Goal: Task Accomplishment & Management: Use online tool/utility

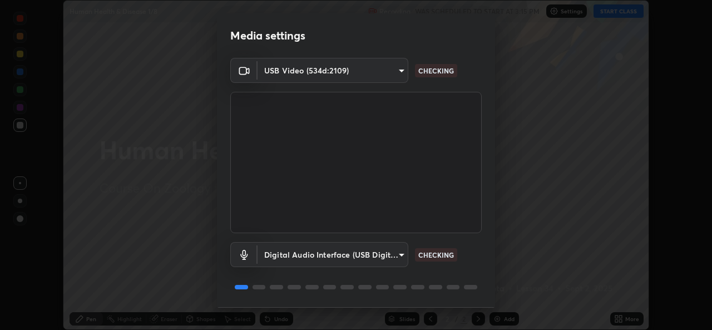
scroll to position [35, 0]
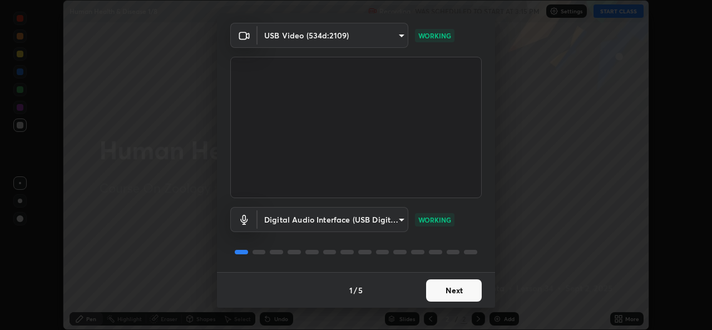
click at [441, 296] on button "Next" at bounding box center [454, 290] width 56 height 22
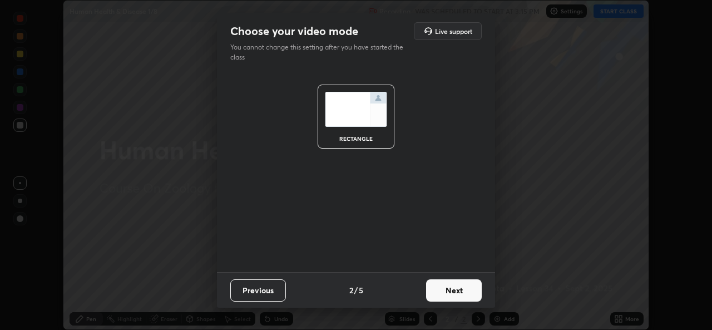
click at [439, 293] on button "Next" at bounding box center [454, 290] width 56 height 22
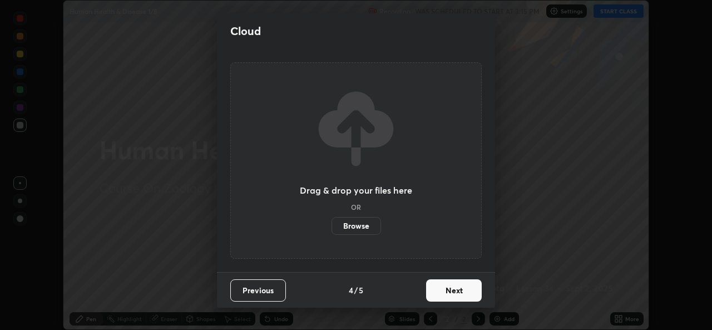
click at [444, 292] on button "Next" at bounding box center [454, 290] width 56 height 22
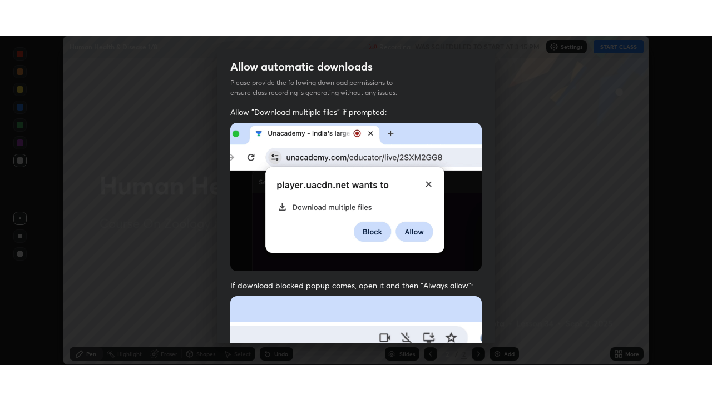
scroll to position [262, 0]
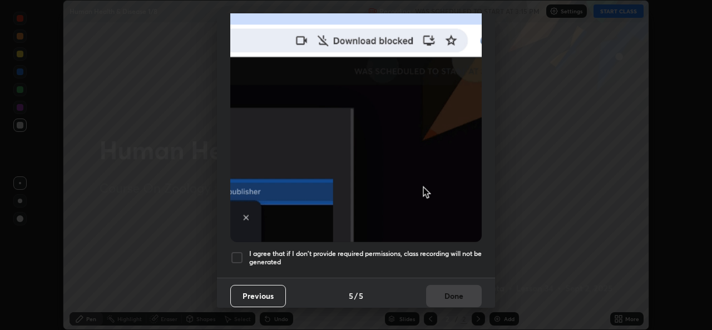
click at [312, 260] on h5 "I agree that if I don't provide required permissions, class recording will not …" at bounding box center [365, 257] width 232 height 17
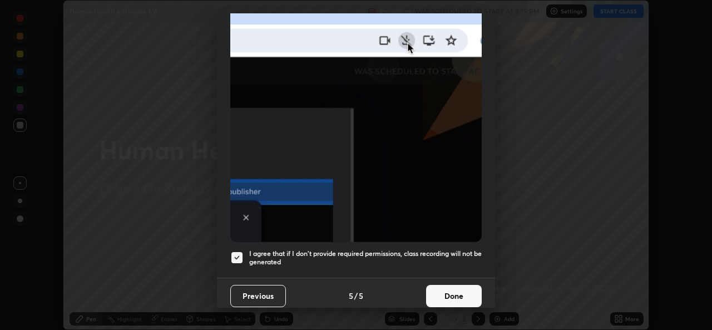
click at [450, 292] on button "Done" at bounding box center [454, 296] width 56 height 22
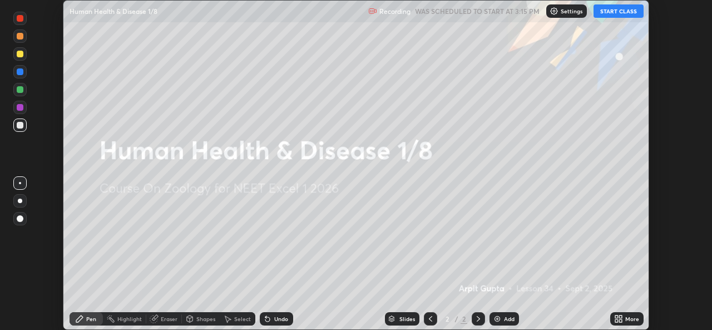
click at [617, 319] on icon at bounding box center [616, 320] width 3 height 3
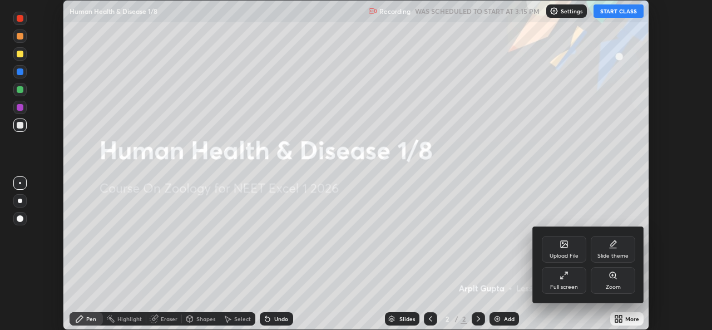
click at [560, 280] on div "Full screen" at bounding box center [564, 280] width 44 height 27
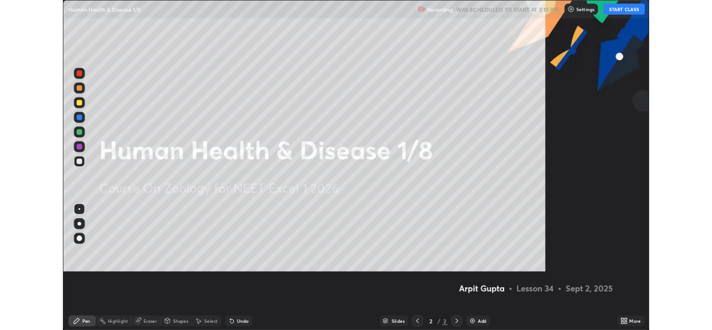
scroll to position [400, 712]
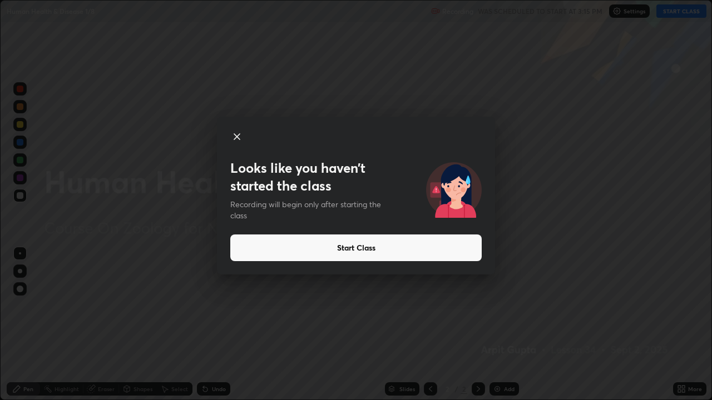
click at [334, 249] on button "Start Class" at bounding box center [355, 248] width 251 height 27
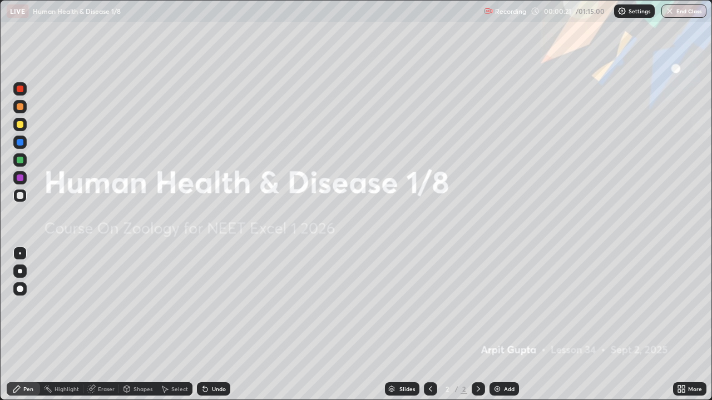
click at [679, 329] on icon at bounding box center [679, 387] width 3 height 3
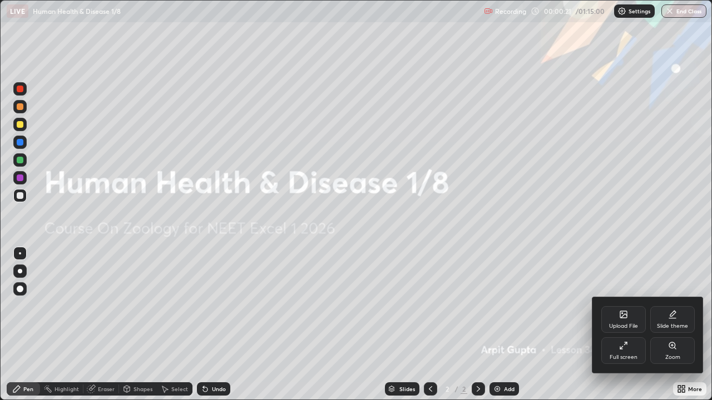
click at [622, 321] on div "Upload File" at bounding box center [623, 319] width 44 height 27
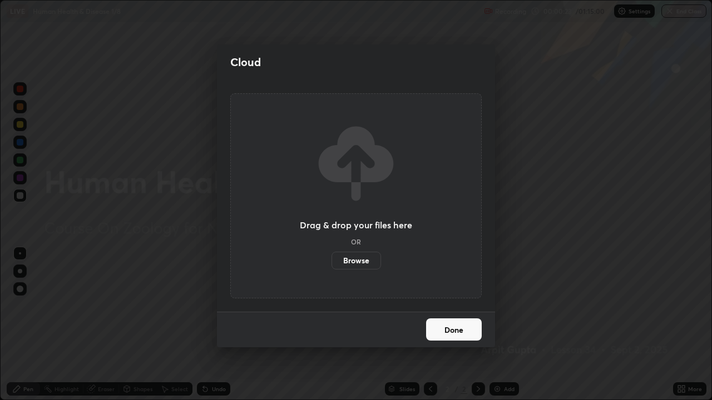
click at [358, 259] on label "Browse" at bounding box center [355, 261] width 49 height 18
click at [331, 259] on input "Browse" at bounding box center [331, 261] width 0 height 18
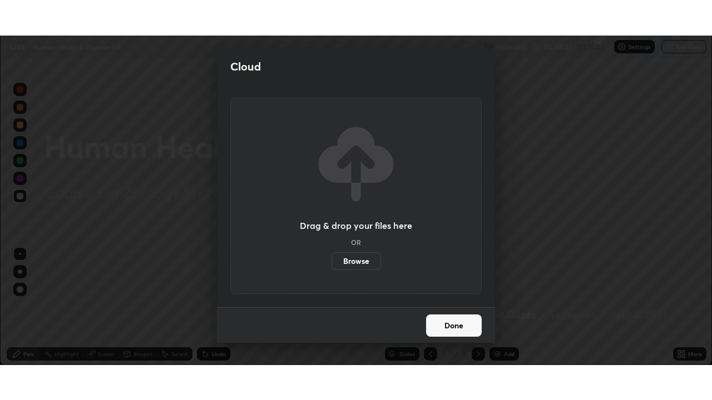
scroll to position [55268, 54886]
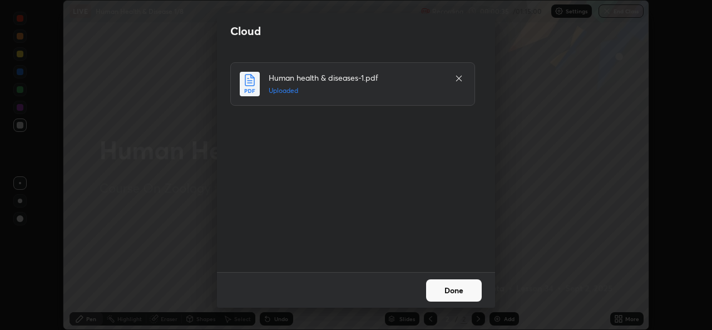
click at [452, 294] on button "Done" at bounding box center [454, 290] width 56 height 22
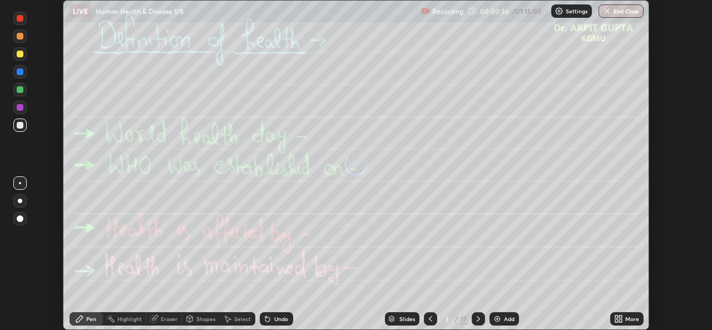
click at [431, 319] on icon at bounding box center [430, 318] width 9 height 9
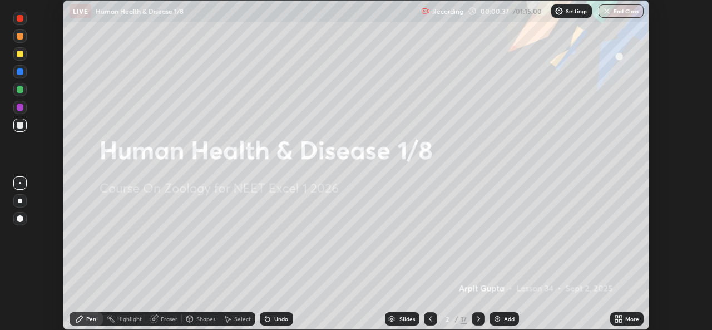
click at [615, 319] on icon at bounding box center [616, 320] width 3 height 3
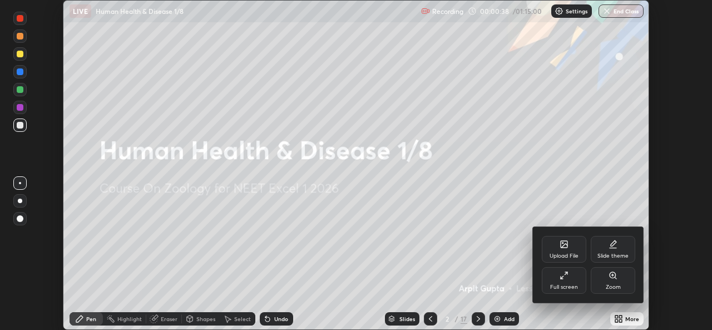
click at [560, 281] on div "Full screen" at bounding box center [564, 280] width 44 height 27
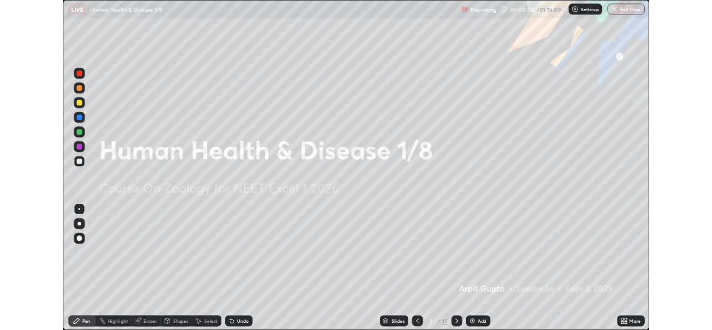
scroll to position [400, 712]
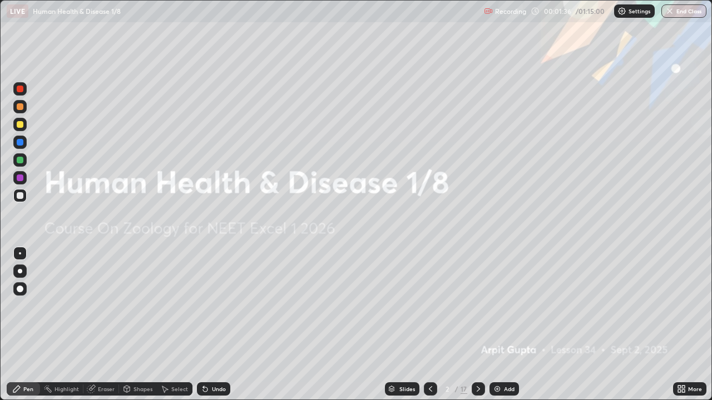
click at [477, 329] on icon at bounding box center [478, 389] width 9 height 9
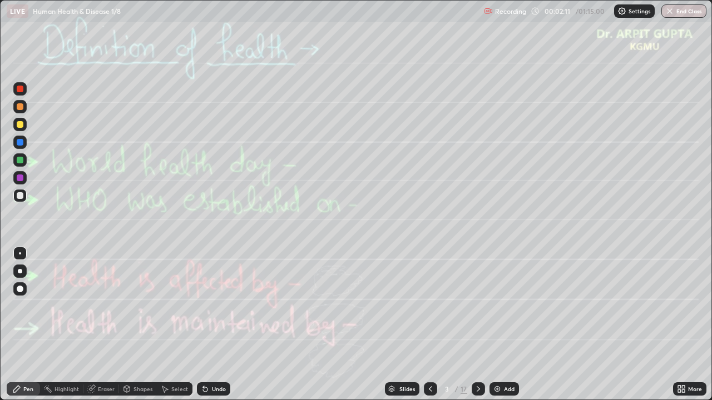
click at [21, 198] on div at bounding box center [20, 195] width 7 height 7
click at [207, 329] on icon at bounding box center [205, 389] width 9 height 9
click at [205, 329] on icon at bounding box center [205, 389] width 9 height 9
click at [19, 272] on div at bounding box center [20, 271] width 4 height 4
click at [197, 329] on div "Undo" at bounding box center [213, 389] width 33 height 13
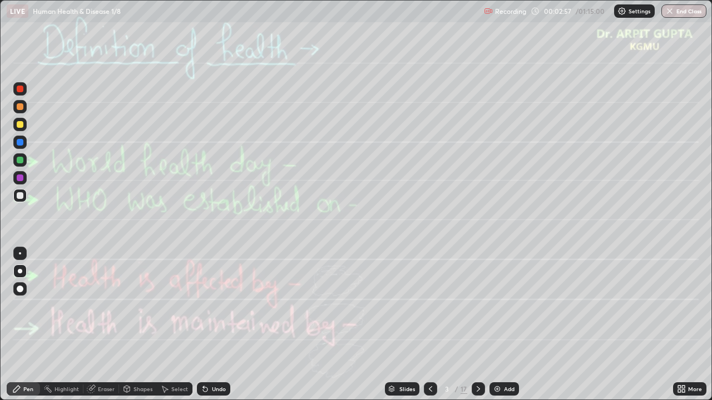
click at [203, 329] on icon at bounding box center [205, 390] width 4 height 4
click at [212, 329] on div "Undo" at bounding box center [213, 389] width 33 height 13
click at [19, 107] on div at bounding box center [20, 106] width 7 height 7
click at [23, 197] on div at bounding box center [20, 195] width 7 height 7
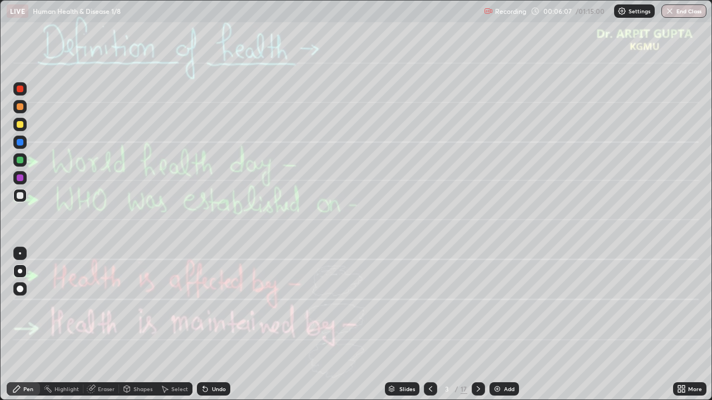
click at [21, 126] on div at bounding box center [20, 124] width 7 height 7
click at [105, 329] on div "Eraser" at bounding box center [101, 389] width 36 height 13
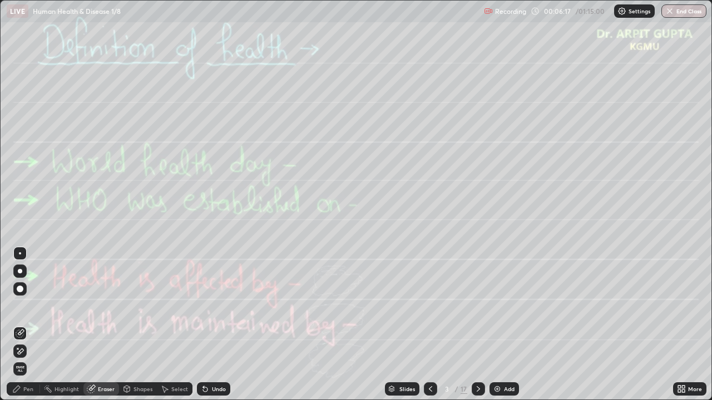
click at [31, 329] on div "Pen" at bounding box center [23, 389] width 33 height 13
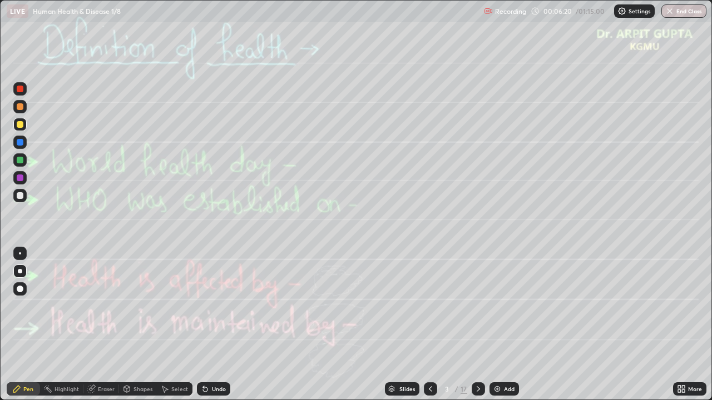
click at [219, 329] on div "Undo" at bounding box center [213, 389] width 33 height 13
click at [210, 329] on div "Undo" at bounding box center [213, 389] width 33 height 13
click at [213, 329] on div "Undo" at bounding box center [219, 389] width 14 height 6
click at [112, 329] on div "Eraser" at bounding box center [106, 389] width 17 height 6
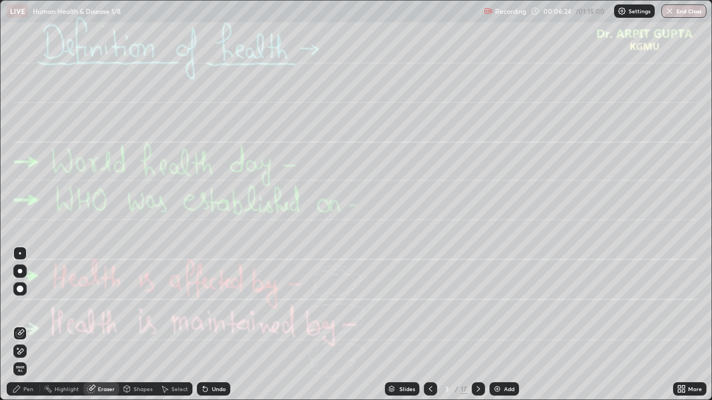
click at [23, 329] on div "Pen" at bounding box center [28, 389] width 10 height 6
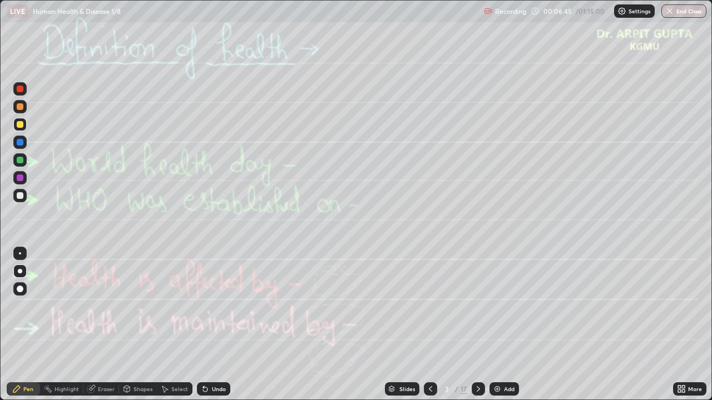
click at [23, 197] on div at bounding box center [20, 195] width 7 height 7
click at [20, 126] on div at bounding box center [20, 124] width 7 height 7
click at [207, 329] on icon at bounding box center [205, 389] width 9 height 9
click at [204, 329] on div "Undo" at bounding box center [213, 389] width 33 height 13
click at [202, 329] on div "Undo" at bounding box center [213, 389] width 33 height 13
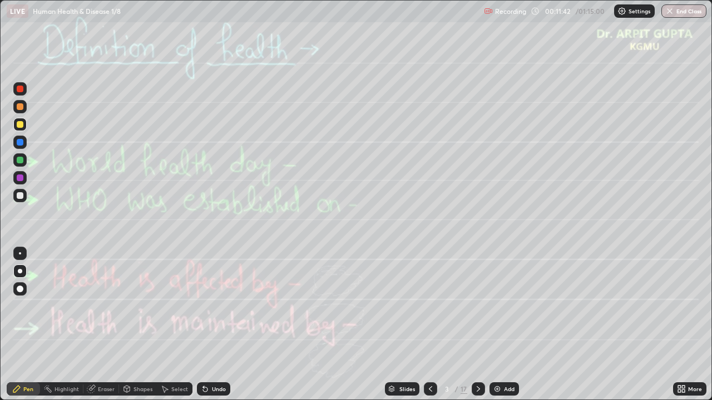
click at [208, 329] on div "Undo" at bounding box center [213, 389] width 33 height 13
click at [21, 109] on div at bounding box center [20, 106] width 7 height 7
click at [21, 198] on div at bounding box center [20, 195] width 7 height 7
click at [23, 199] on div at bounding box center [19, 195] width 13 height 13
click at [203, 329] on div "Undo" at bounding box center [211, 389] width 38 height 22
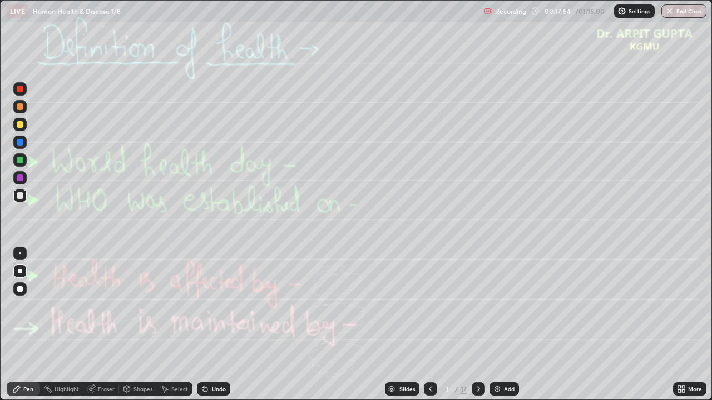
click at [203, 329] on div "Undo" at bounding box center [213, 389] width 33 height 13
click at [207, 329] on icon at bounding box center [205, 389] width 9 height 9
click at [215, 329] on div "Undo" at bounding box center [219, 389] width 14 height 6
click at [212, 329] on div "Undo" at bounding box center [219, 389] width 14 height 6
click at [210, 329] on div "Undo" at bounding box center [213, 389] width 33 height 13
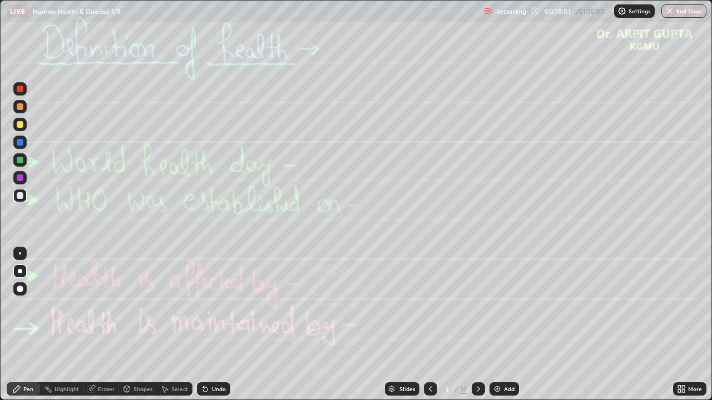
click at [208, 329] on div "Undo" at bounding box center [213, 389] width 33 height 13
click at [210, 329] on div "Undo" at bounding box center [213, 389] width 33 height 13
click at [213, 329] on div "Undo" at bounding box center [213, 389] width 33 height 13
click at [342, 329] on div "Slides 3 / 17 Add" at bounding box center [451, 389] width 443 height 22
click at [212, 329] on div "Undo" at bounding box center [219, 389] width 14 height 6
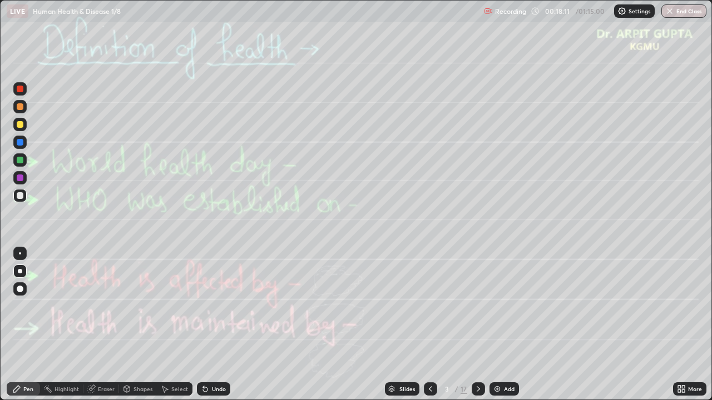
click at [212, 329] on div "Undo" at bounding box center [219, 389] width 14 height 6
click at [221, 329] on div "Undo" at bounding box center [213, 389] width 33 height 13
click at [218, 329] on div "Undo" at bounding box center [211, 389] width 38 height 22
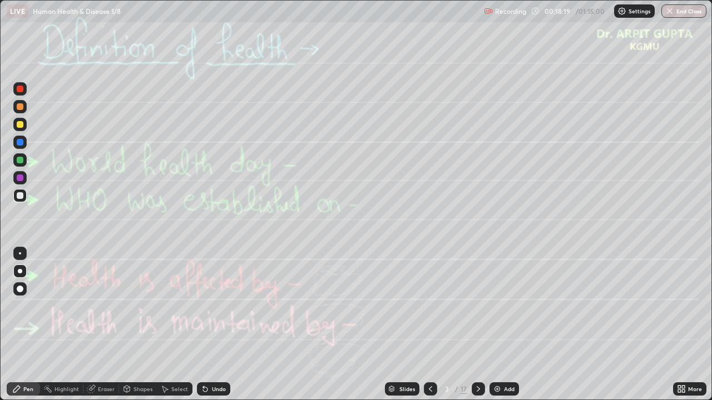
click at [218, 329] on div "Undo" at bounding box center [211, 389] width 38 height 22
click at [479, 329] on icon at bounding box center [478, 389] width 9 height 9
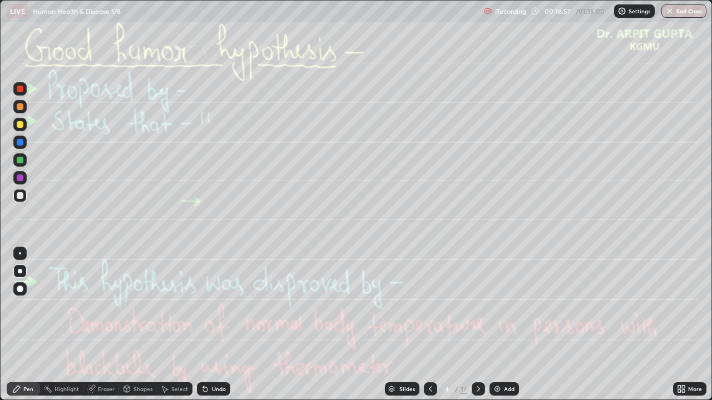
click at [428, 329] on icon at bounding box center [430, 389] width 9 height 9
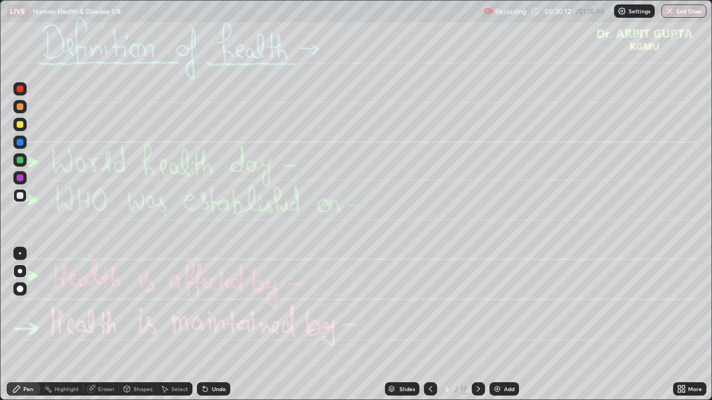
click at [475, 329] on div at bounding box center [477, 389] width 13 height 22
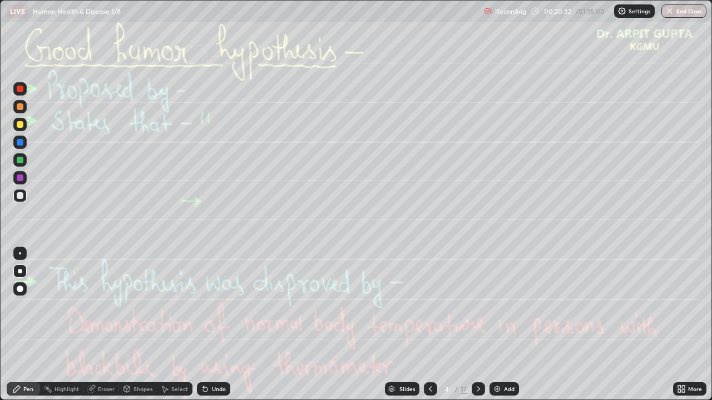
click at [19, 145] on div at bounding box center [20, 142] width 7 height 7
click at [21, 107] on div at bounding box center [20, 106] width 7 height 7
click at [20, 198] on div at bounding box center [20, 195] width 7 height 7
click at [219, 329] on div "Undo" at bounding box center [219, 389] width 14 height 6
click at [21, 155] on div at bounding box center [19, 159] width 13 height 13
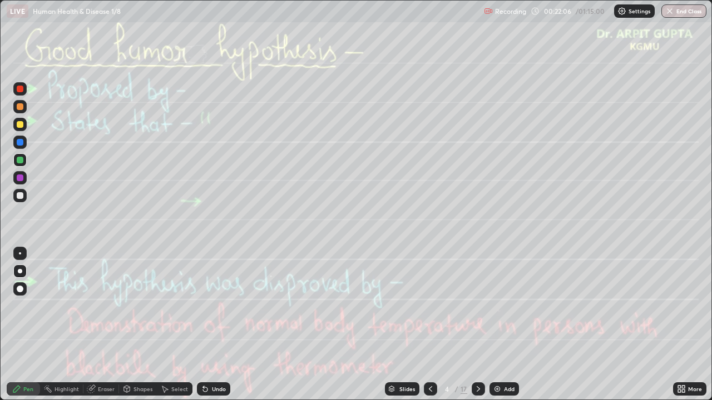
click at [20, 109] on div at bounding box center [20, 106] width 7 height 7
click at [21, 177] on div at bounding box center [20, 178] width 7 height 7
click at [201, 329] on icon at bounding box center [205, 389] width 9 height 9
click at [208, 329] on div "Undo" at bounding box center [213, 389] width 33 height 13
click at [213, 329] on div "Undo" at bounding box center [213, 389] width 33 height 13
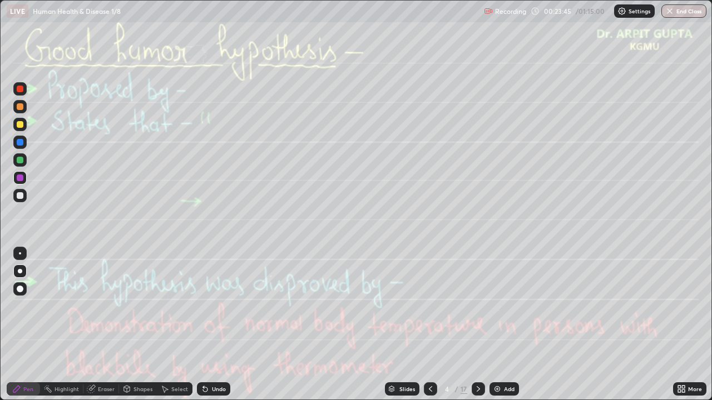
click at [210, 329] on div "Undo" at bounding box center [211, 389] width 38 height 22
click at [211, 329] on div "Undo" at bounding box center [211, 389] width 38 height 22
click at [220, 329] on div "Undo" at bounding box center [219, 389] width 14 height 6
click at [18, 161] on div at bounding box center [20, 160] width 7 height 7
click at [23, 195] on div at bounding box center [20, 195] width 7 height 7
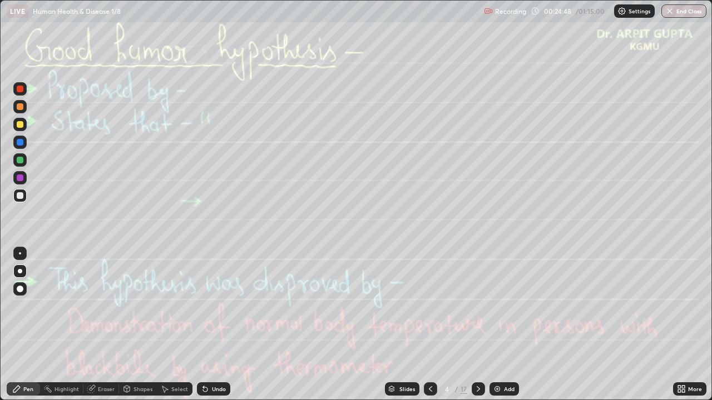
click at [208, 329] on icon at bounding box center [205, 389] width 9 height 9
click at [212, 329] on div "Undo" at bounding box center [219, 389] width 14 height 6
click at [228, 329] on div "Undo" at bounding box center [213, 389] width 33 height 13
click at [214, 329] on div "Undo" at bounding box center [219, 389] width 14 height 6
click at [230, 329] on div "Slides 4 / 17 Add" at bounding box center [451, 389] width 443 height 22
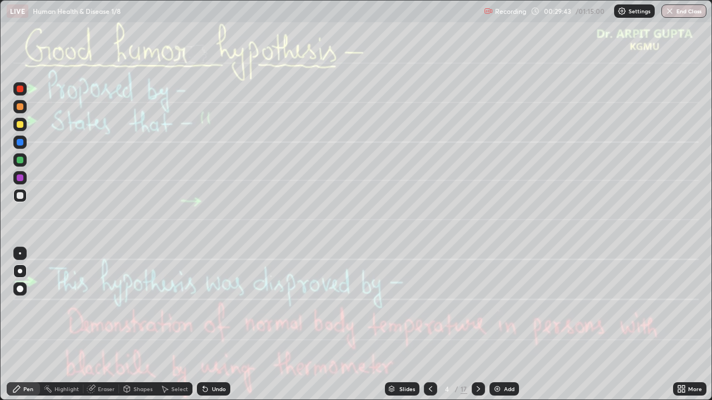
click at [218, 329] on div "Undo" at bounding box center [211, 389] width 38 height 22
click at [226, 329] on div "Undo" at bounding box center [213, 389] width 33 height 13
click at [20, 178] on div at bounding box center [20, 178] width 7 height 7
click at [21, 160] on div at bounding box center [20, 160] width 7 height 7
click at [21, 196] on div at bounding box center [20, 195] width 7 height 7
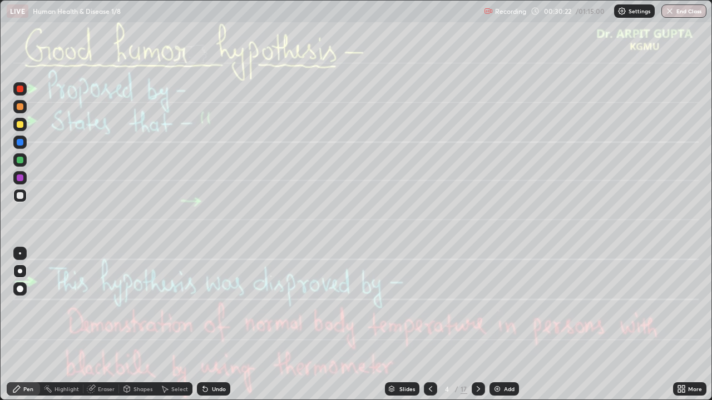
click at [212, 329] on div "Undo" at bounding box center [213, 389] width 33 height 13
click at [24, 177] on div at bounding box center [19, 177] width 13 height 13
click at [479, 329] on icon at bounding box center [478, 389] width 9 height 9
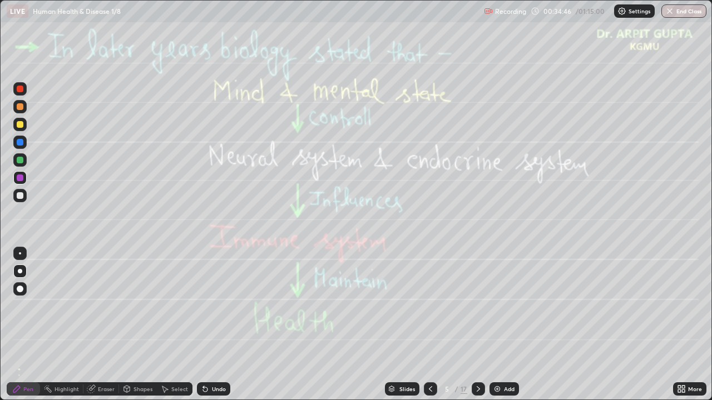
click at [21, 177] on div at bounding box center [20, 178] width 7 height 7
click at [22, 197] on div at bounding box center [20, 195] width 7 height 7
click at [206, 329] on div "Undo" at bounding box center [213, 389] width 33 height 13
click at [206, 329] on icon at bounding box center [205, 389] width 9 height 9
click at [26, 248] on div at bounding box center [19, 254] width 13 height 18
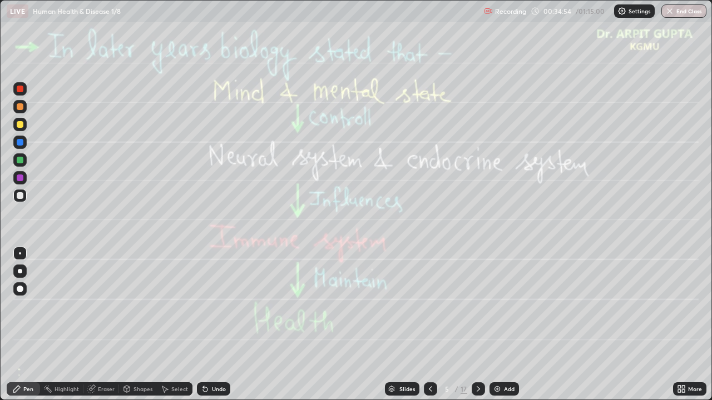
click at [221, 329] on div "Undo" at bounding box center [213, 389] width 33 height 13
click at [479, 329] on icon at bounding box center [478, 389] width 9 height 9
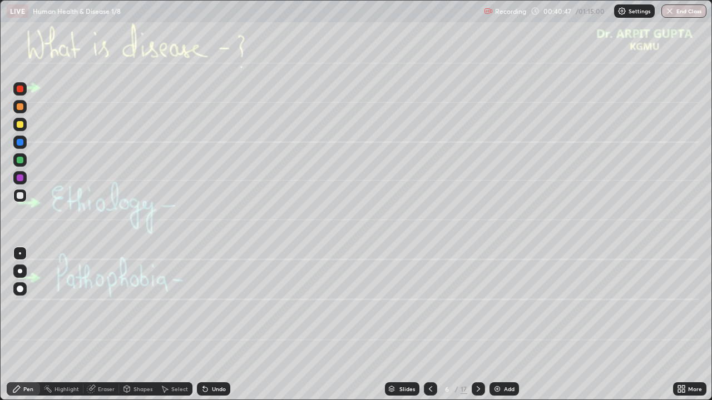
click at [203, 329] on icon at bounding box center [205, 390] width 4 height 4
click at [202, 329] on div "Undo" at bounding box center [213, 389] width 33 height 13
click at [18, 125] on div at bounding box center [20, 124] width 7 height 7
click at [14, 272] on div at bounding box center [19, 271] width 13 height 13
click at [22, 196] on div at bounding box center [20, 195] width 7 height 7
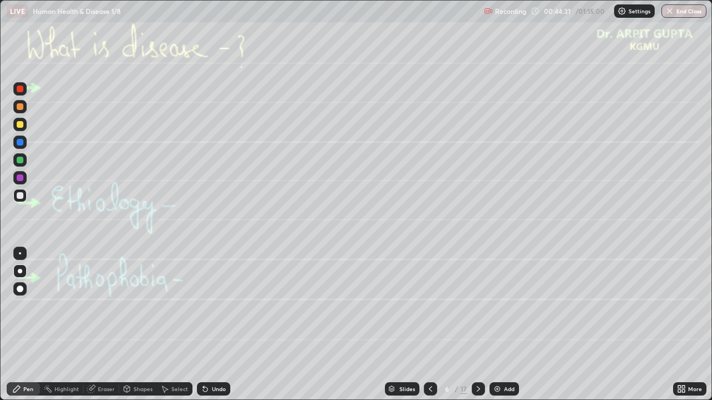
click at [212, 329] on div "Undo" at bounding box center [219, 389] width 14 height 6
click at [474, 329] on icon at bounding box center [478, 389] width 9 height 9
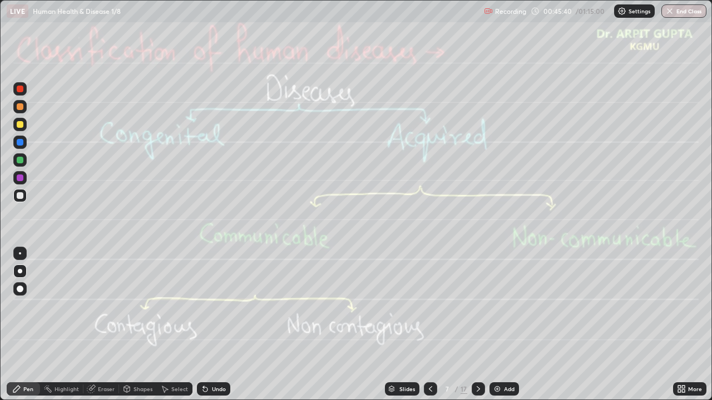
click at [20, 180] on div at bounding box center [20, 178] width 7 height 7
click at [218, 329] on div "Undo" at bounding box center [219, 389] width 14 height 6
click at [220, 329] on div "Undo" at bounding box center [219, 389] width 14 height 6
click at [433, 329] on icon at bounding box center [430, 389] width 9 height 9
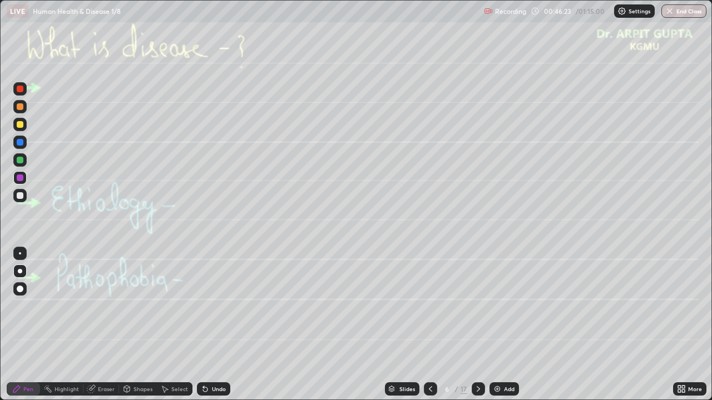
click at [430, 329] on icon at bounding box center [430, 389] width 9 height 9
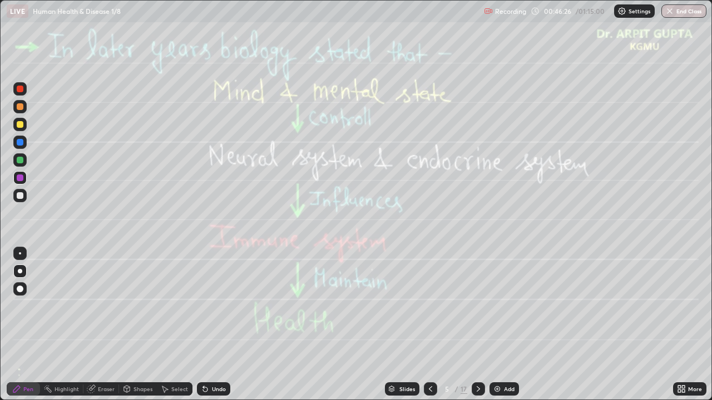
click at [428, 329] on icon at bounding box center [430, 389] width 9 height 9
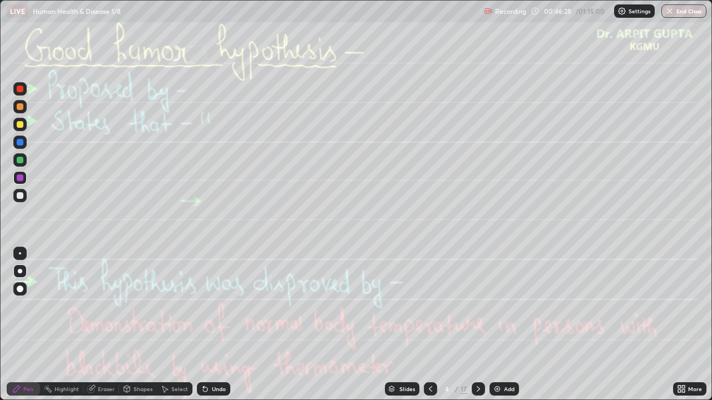
click at [428, 329] on icon at bounding box center [430, 389] width 9 height 9
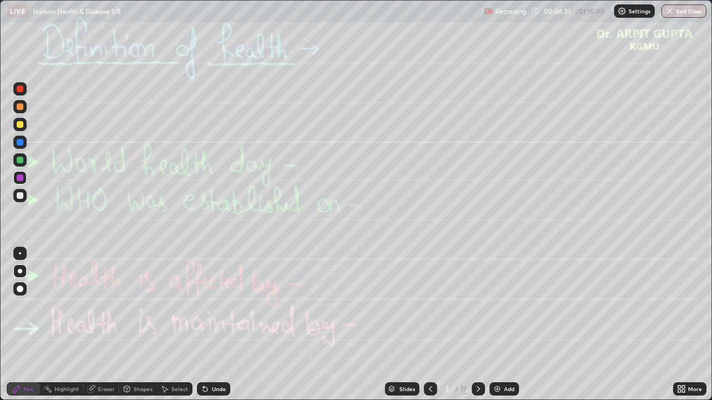
click at [474, 329] on icon at bounding box center [478, 389] width 9 height 9
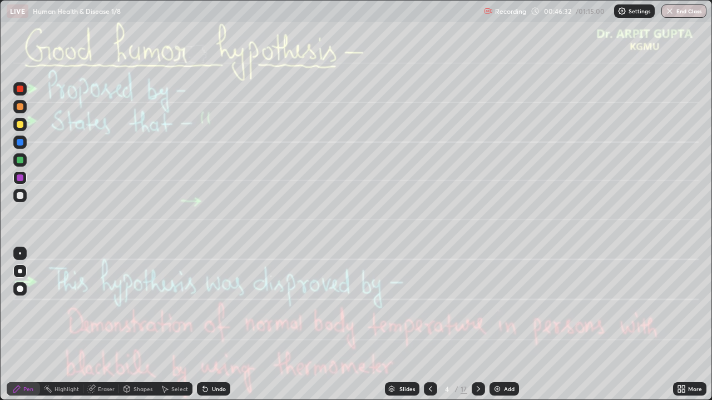
click at [476, 329] on icon at bounding box center [477, 389] width 3 height 6
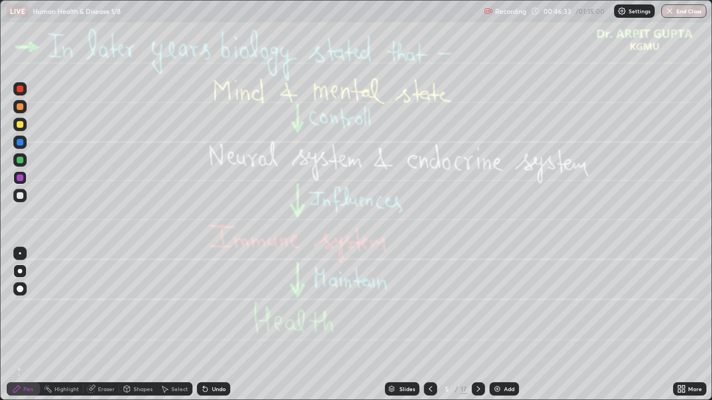
click at [476, 329] on icon at bounding box center [478, 389] width 9 height 9
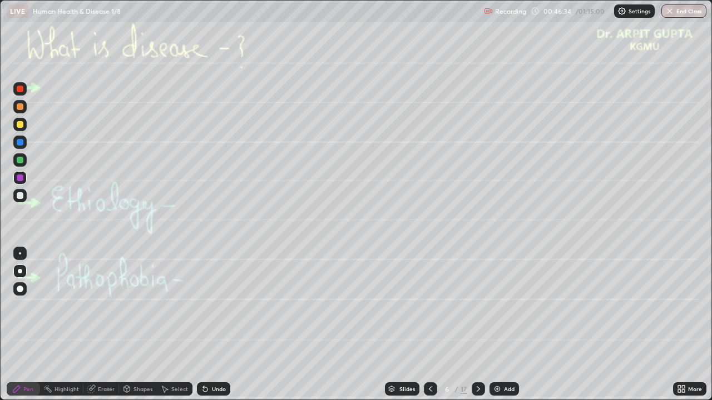
click at [475, 329] on icon at bounding box center [478, 389] width 9 height 9
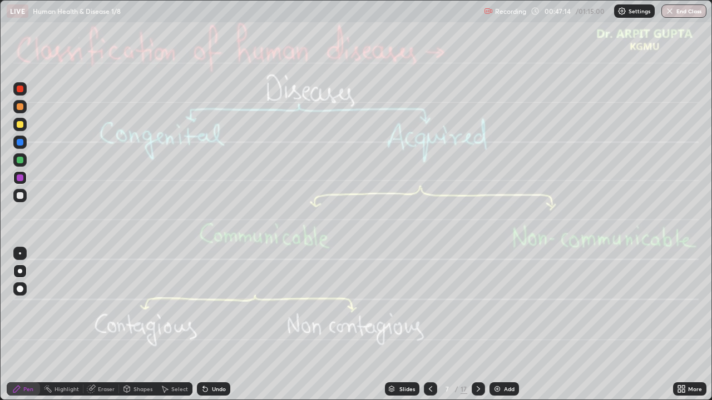
click at [21, 201] on div at bounding box center [19, 195] width 13 height 13
click at [19, 108] on div at bounding box center [20, 106] width 7 height 7
click at [216, 329] on div "Undo" at bounding box center [219, 389] width 14 height 6
click at [215, 329] on div "Undo" at bounding box center [219, 389] width 14 height 6
click at [19, 128] on div at bounding box center [19, 124] width 13 height 13
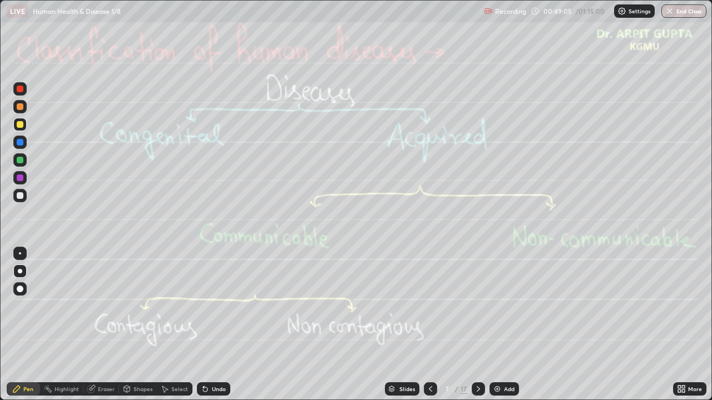
click at [19, 197] on div at bounding box center [20, 195] width 7 height 7
click at [22, 127] on div at bounding box center [19, 124] width 13 height 13
click at [19, 198] on div at bounding box center [20, 195] width 7 height 7
click at [111, 329] on div "Eraser" at bounding box center [106, 389] width 17 height 6
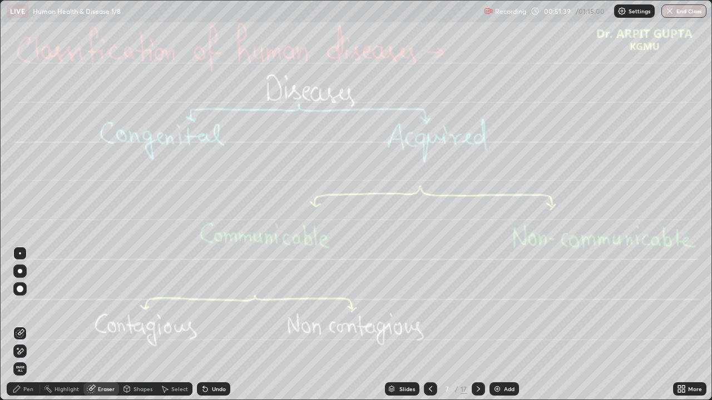
click at [26, 329] on div "Pen" at bounding box center [23, 389] width 33 height 13
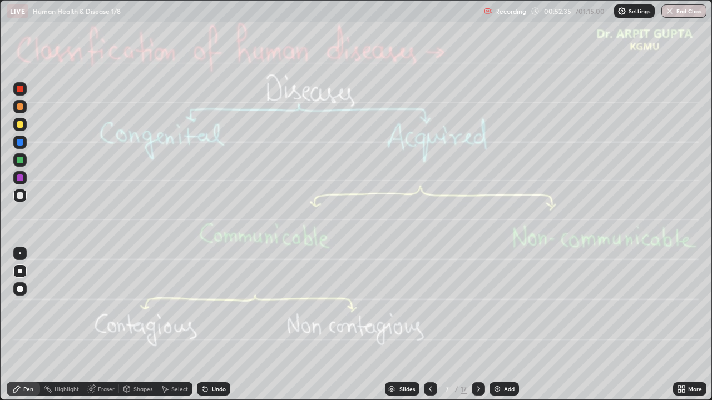
click at [19, 110] on div at bounding box center [20, 106] width 7 height 7
click at [479, 329] on icon at bounding box center [478, 389] width 9 height 9
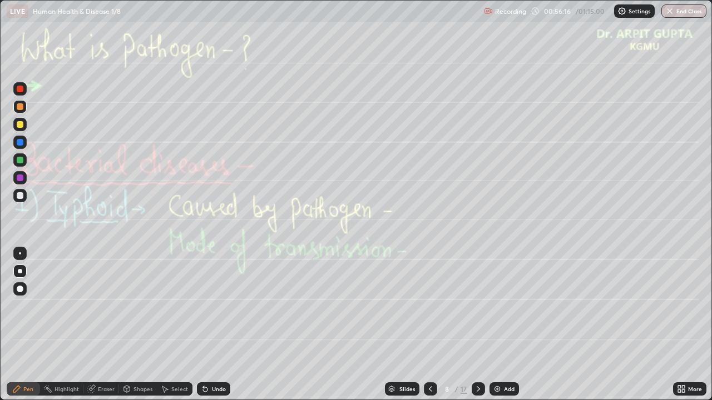
click at [430, 329] on icon at bounding box center [430, 389] width 9 height 9
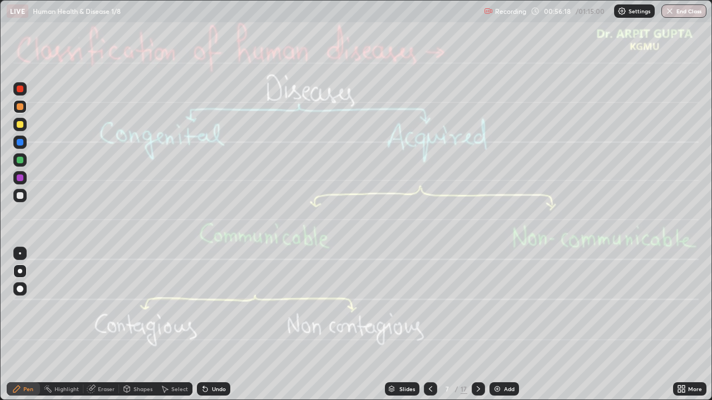
click at [498, 329] on img at bounding box center [497, 389] width 9 height 9
click at [19, 162] on div at bounding box center [20, 160] width 7 height 7
click at [21, 128] on div at bounding box center [19, 124] width 13 height 13
click at [207, 329] on icon at bounding box center [205, 389] width 9 height 9
click at [205, 329] on icon at bounding box center [205, 390] width 4 height 4
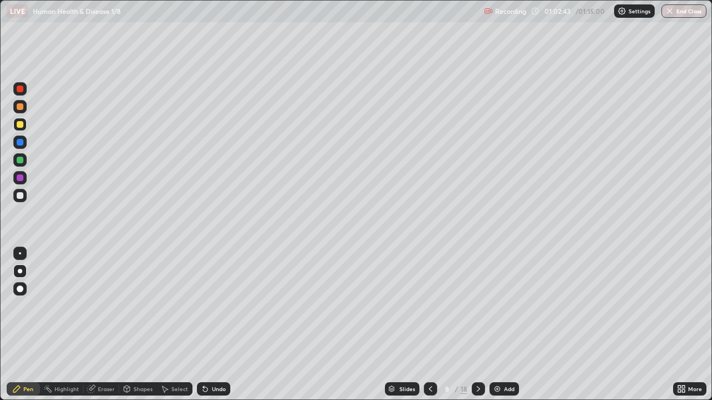
click at [433, 329] on icon at bounding box center [430, 389] width 9 height 9
click at [478, 329] on icon at bounding box center [478, 389] width 9 height 9
click at [430, 329] on icon at bounding box center [430, 389] width 9 height 9
click at [475, 329] on icon at bounding box center [478, 389] width 9 height 9
click at [212, 329] on div "Undo" at bounding box center [219, 389] width 14 height 6
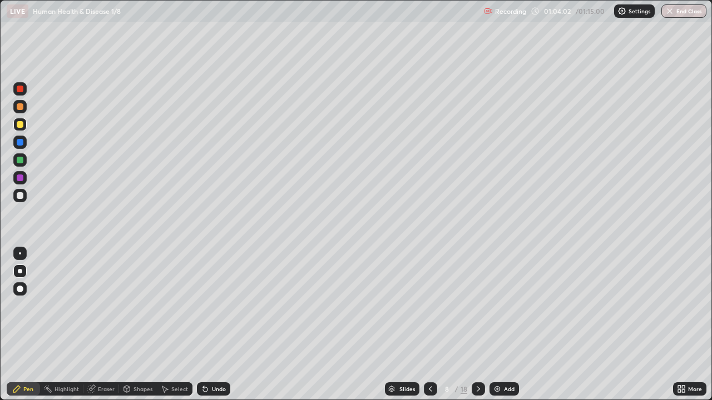
click at [212, 329] on div "Undo" at bounding box center [219, 389] width 14 height 6
click at [212, 329] on div "Undo" at bounding box center [213, 389] width 33 height 13
click at [214, 329] on div "Undo" at bounding box center [213, 389] width 33 height 13
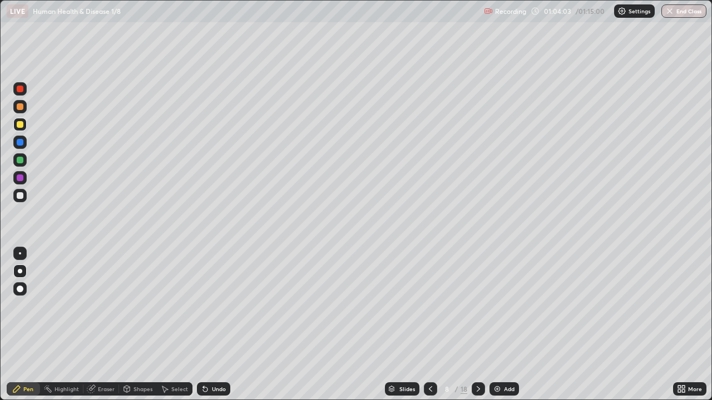
click at [215, 329] on div "Undo" at bounding box center [213, 389] width 33 height 13
click at [217, 329] on div "Undo" at bounding box center [219, 389] width 14 height 6
click at [219, 329] on div "Undo" at bounding box center [219, 389] width 14 height 6
click at [218, 329] on div "Undo" at bounding box center [219, 389] width 14 height 6
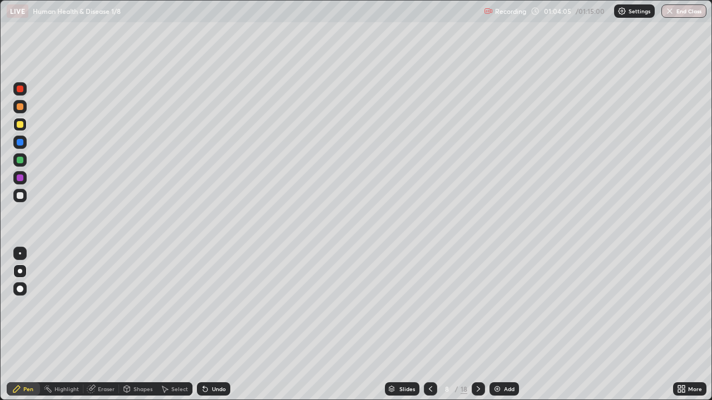
click at [216, 329] on div "Undo" at bounding box center [219, 389] width 14 height 6
click at [433, 329] on icon at bounding box center [430, 389] width 9 height 9
click at [481, 329] on icon at bounding box center [478, 389] width 9 height 9
click at [431, 329] on icon at bounding box center [430, 389] width 9 height 9
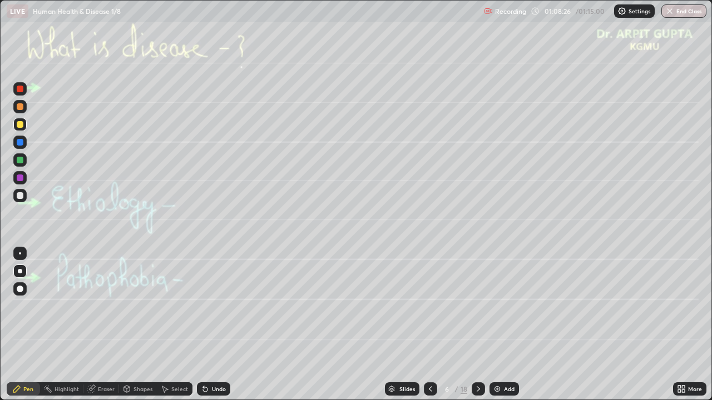
click at [23, 178] on div at bounding box center [19, 177] width 13 height 13
click at [473, 329] on div at bounding box center [477, 389] width 13 height 13
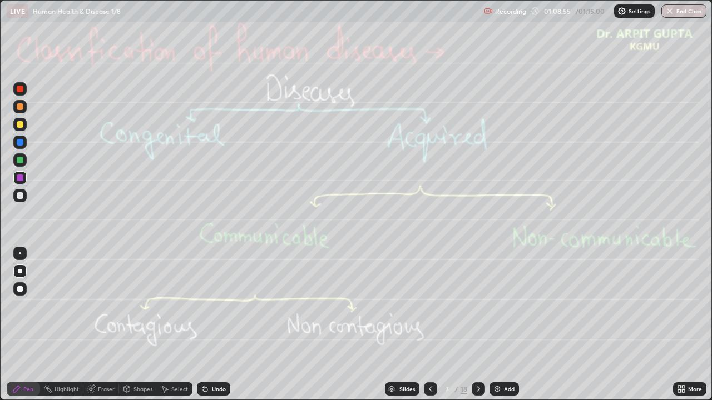
click at [476, 329] on icon at bounding box center [478, 389] width 9 height 9
click at [475, 329] on icon at bounding box center [478, 389] width 9 height 9
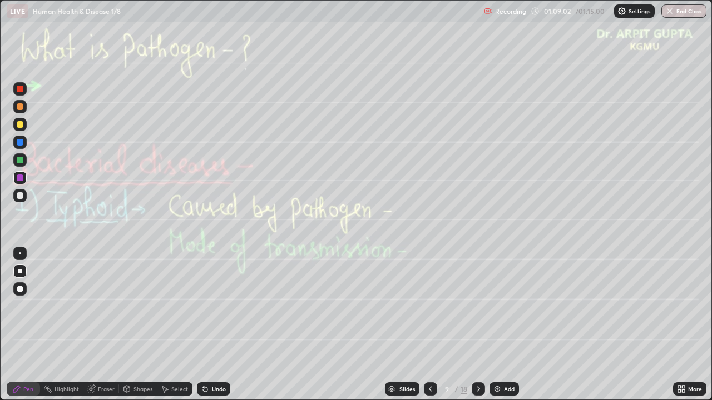
click at [19, 200] on div at bounding box center [19, 195] width 13 height 13
click at [208, 329] on icon at bounding box center [205, 389] width 9 height 9
click at [207, 329] on icon at bounding box center [205, 389] width 9 height 9
click at [208, 329] on div "Undo" at bounding box center [213, 389] width 33 height 13
click at [202, 329] on div "Undo" at bounding box center [213, 389] width 33 height 13
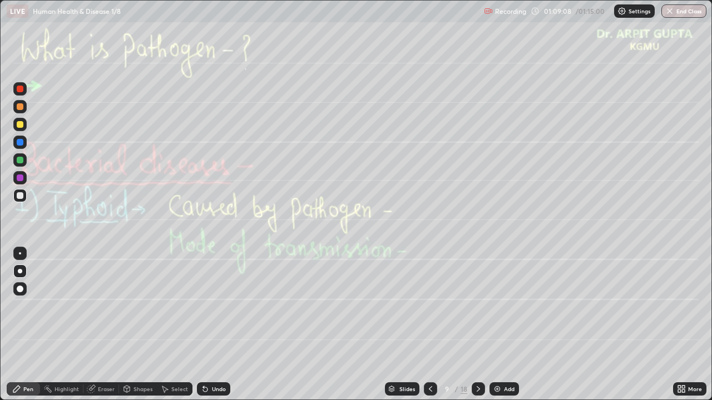
click at [205, 329] on icon at bounding box center [205, 390] width 4 height 4
click at [203, 329] on icon at bounding box center [203, 386] width 1 height 1
click at [206, 329] on icon at bounding box center [205, 389] width 9 height 9
click at [205, 329] on icon at bounding box center [205, 390] width 4 height 4
click at [206, 329] on div "Undo" at bounding box center [211, 389] width 38 height 22
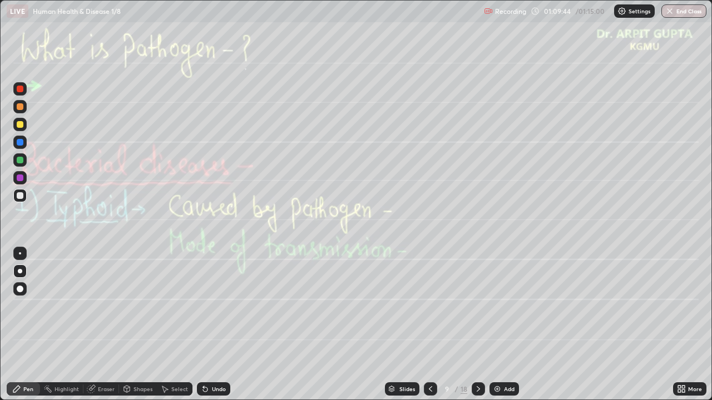
click at [210, 329] on div "Undo" at bounding box center [211, 389] width 38 height 22
click at [212, 329] on div "Undo" at bounding box center [219, 389] width 14 height 6
click at [477, 329] on icon at bounding box center [478, 389] width 9 height 9
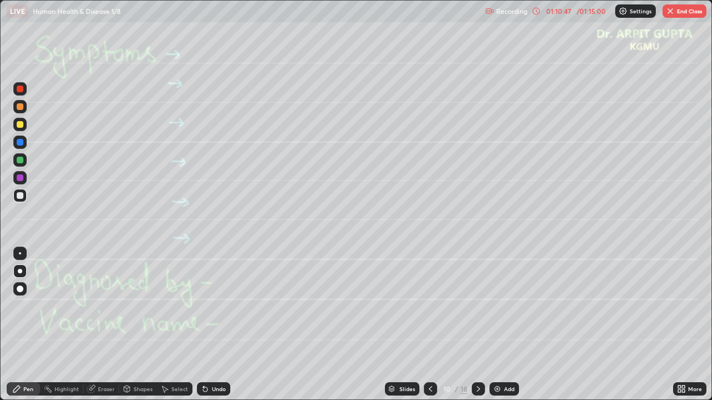
click at [477, 329] on icon at bounding box center [478, 389] width 9 height 9
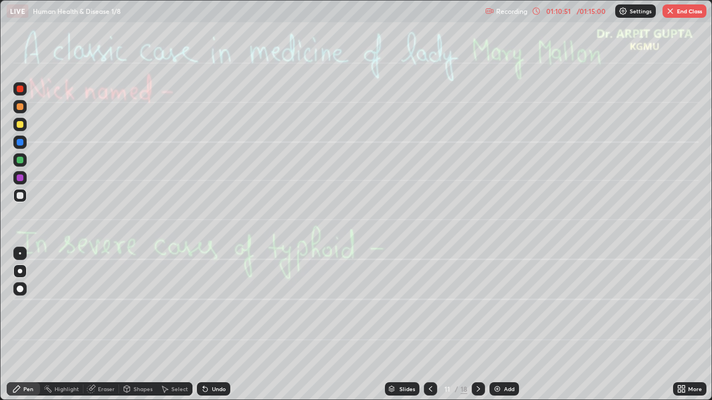
click at [477, 329] on icon at bounding box center [478, 389] width 9 height 9
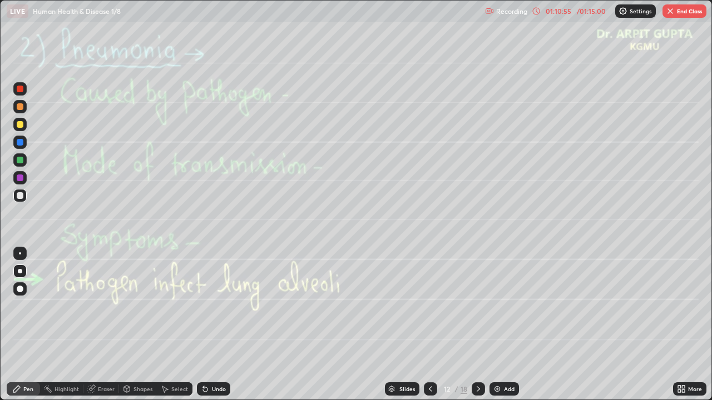
click at [429, 329] on icon at bounding box center [430, 389] width 9 height 9
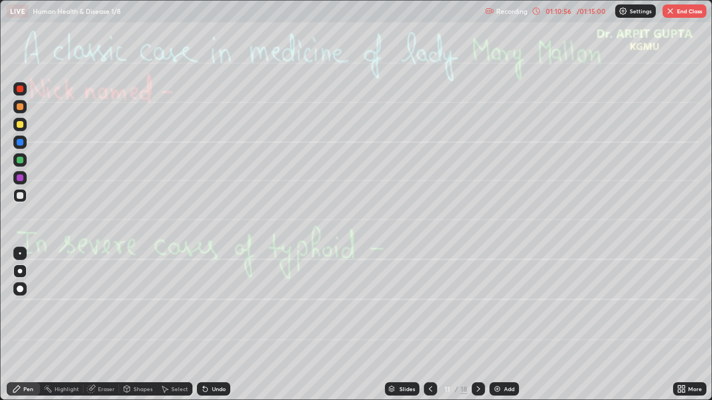
click at [431, 329] on icon at bounding box center [430, 389] width 9 height 9
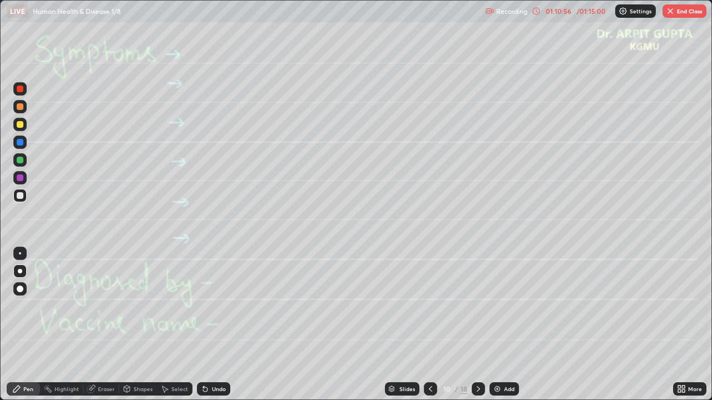
click at [430, 329] on div at bounding box center [430, 389] width 13 height 13
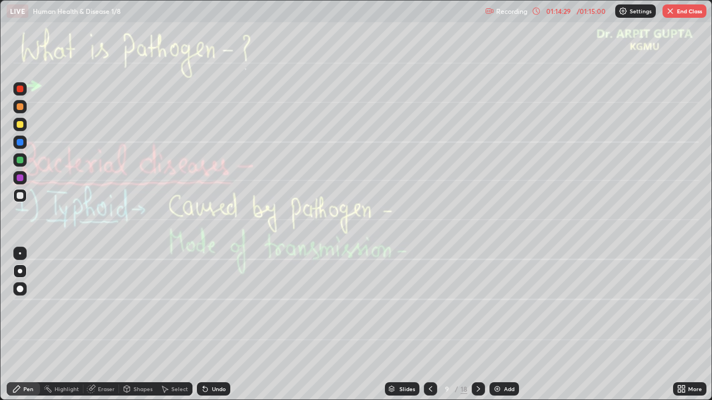
click at [679, 7] on button "End Class" at bounding box center [684, 10] width 44 height 13
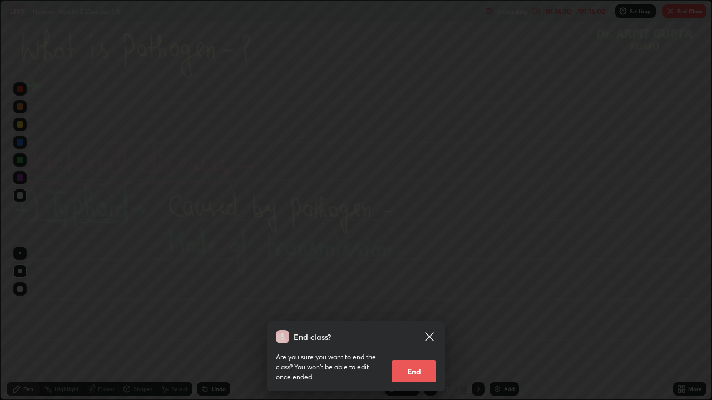
click at [430, 329] on button "End" at bounding box center [413, 371] width 44 height 22
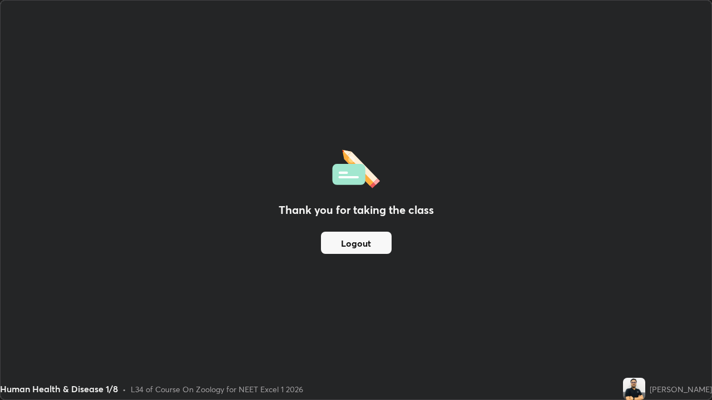
click at [418, 329] on div "Thank you for taking the class Logout" at bounding box center [356, 200] width 711 height 399
click at [369, 237] on button "Logout" at bounding box center [356, 243] width 71 height 22
click at [356, 245] on button "Logout" at bounding box center [356, 243] width 71 height 22
click at [350, 241] on button "Logout" at bounding box center [356, 243] width 71 height 22
click at [347, 243] on button "Logout" at bounding box center [356, 243] width 71 height 22
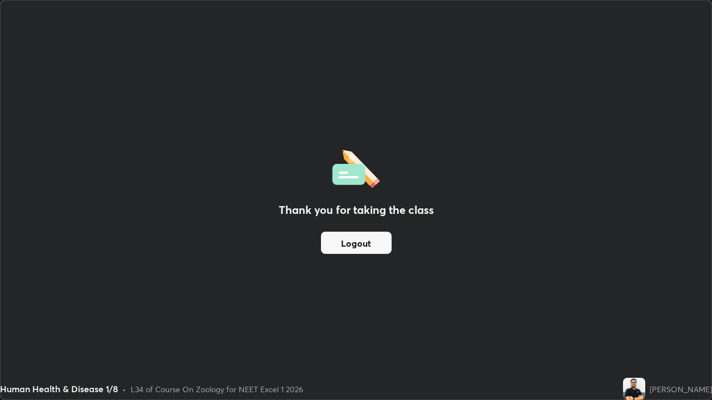
click at [346, 242] on button "Logout" at bounding box center [356, 243] width 71 height 22
click at [348, 239] on button "Logout" at bounding box center [356, 243] width 71 height 22
click at [362, 243] on button "Logout" at bounding box center [356, 243] width 71 height 22
click at [364, 247] on button "Logout" at bounding box center [356, 243] width 71 height 22
click at [361, 242] on button "Logout" at bounding box center [356, 243] width 71 height 22
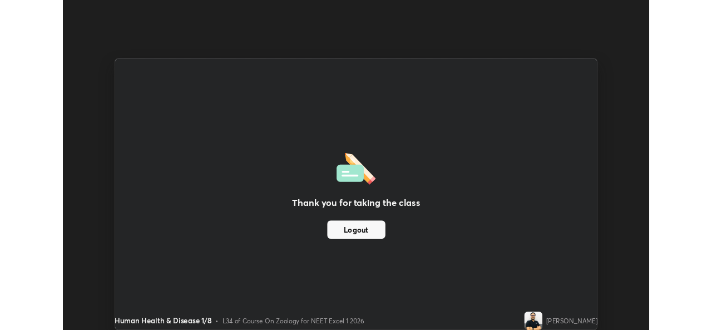
scroll to position [55268, 54886]
